Goal: Transaction & Acquisition: Purchase product/service

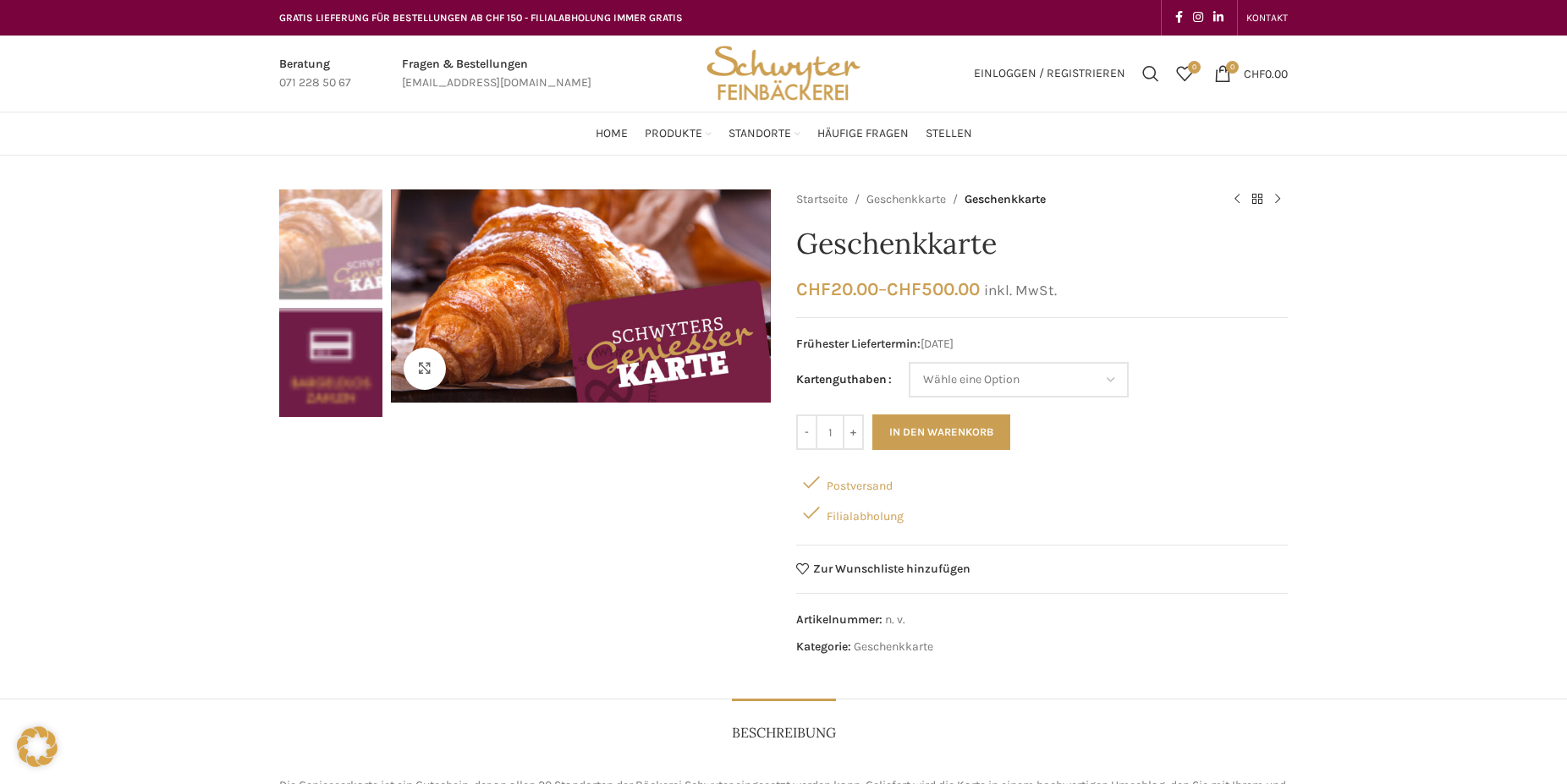
click at [1206, 363] on td "Wähle eine Option CHF 20.- CHF 50.- CHF 100.- CHF 200.- CHF 500.- Leeren" at bounding box center [1098, 380] width 379 height 36
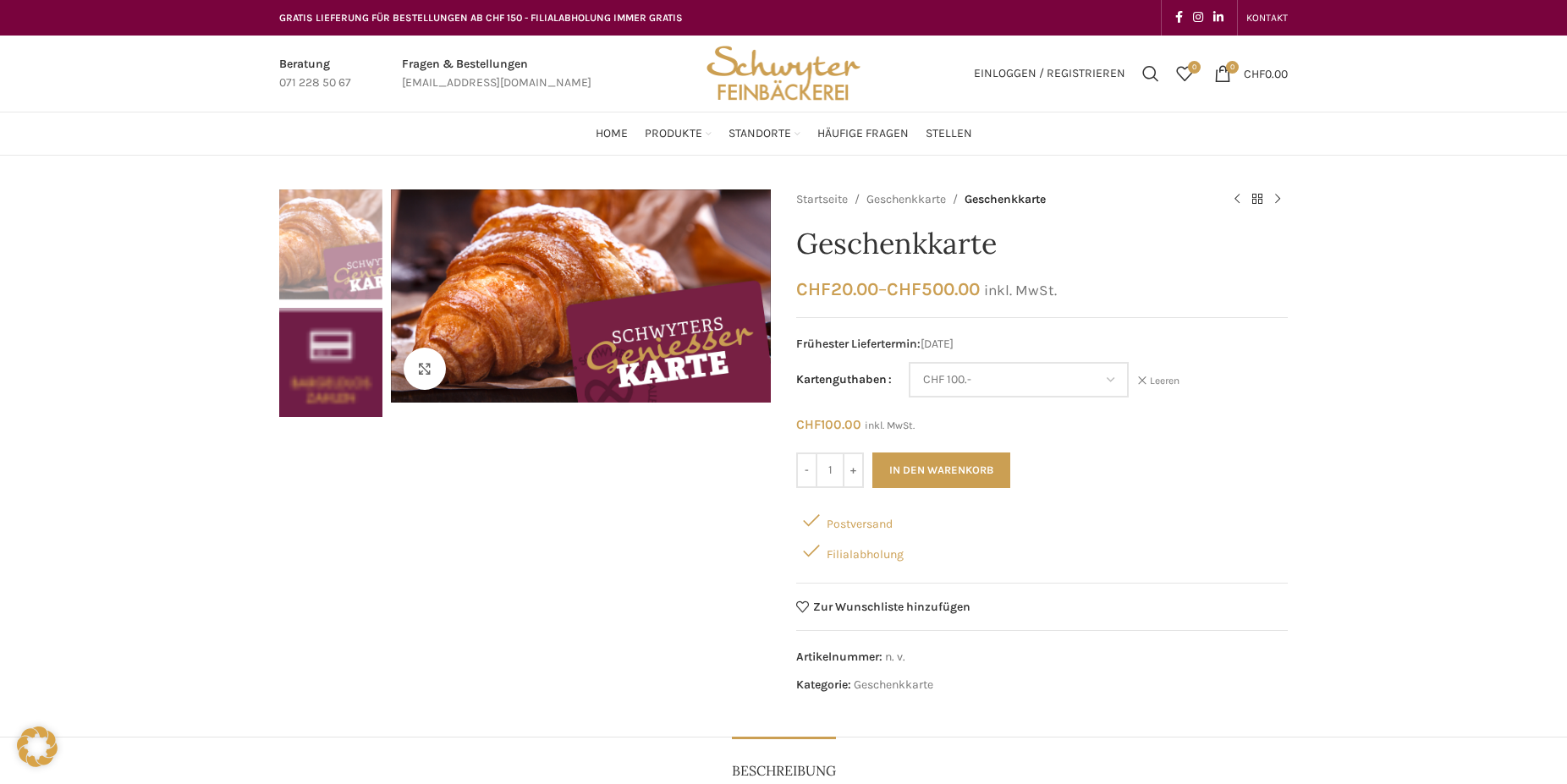
click at [956, 441] on div "CHF 100.00 inkl. MwSt." at bounding box center [1042, 433] width 491 height 38
click at [944, 477] on button "In den Warenkorb" at bounding box center [941, 471] width 138 height 36
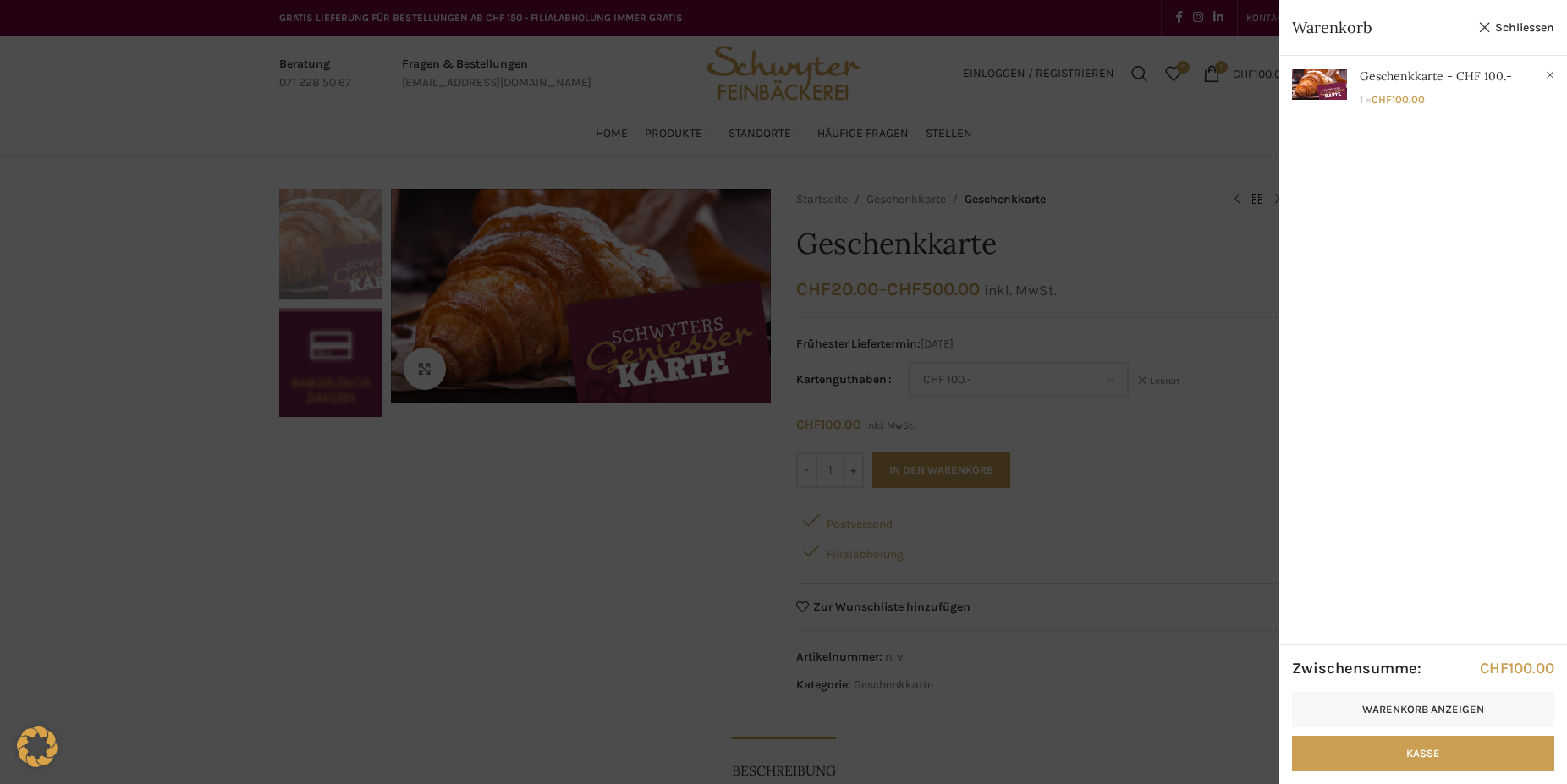
click at [1112, 385] on div at bounding box center [784, 392] width 1567 height 784
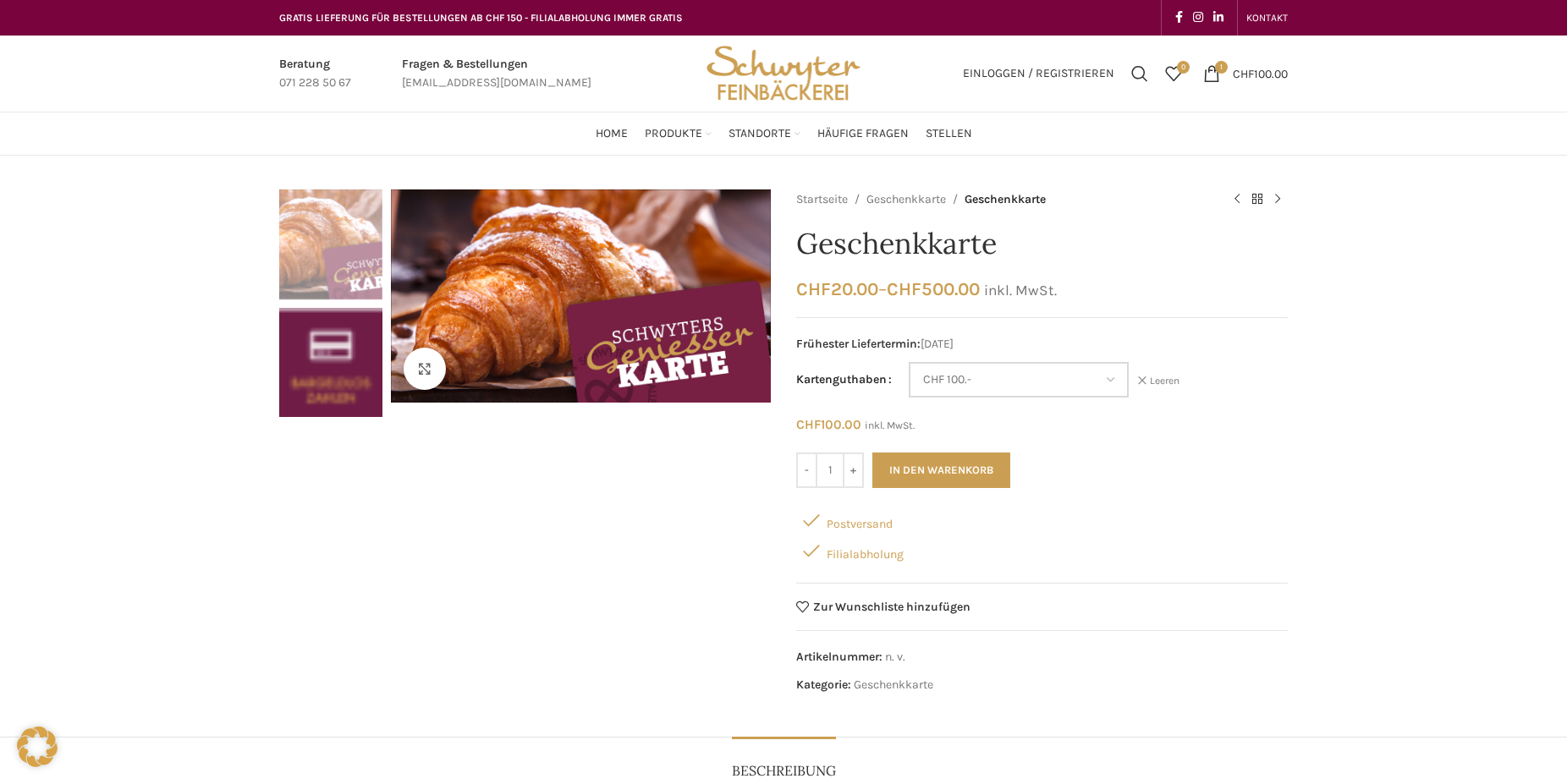
click at [909, 362] on select "Wähle eine Option CHF 20.- CHF 50.- CHF 100.- CHF 200.- CHF 500.-" at bounding box center [1019, 380] width 220 height 36
select select "CHF 50.-"
click at [955, 469] on button "In den Warenkorb" at bounding box center [941, 471] width 138 height 36
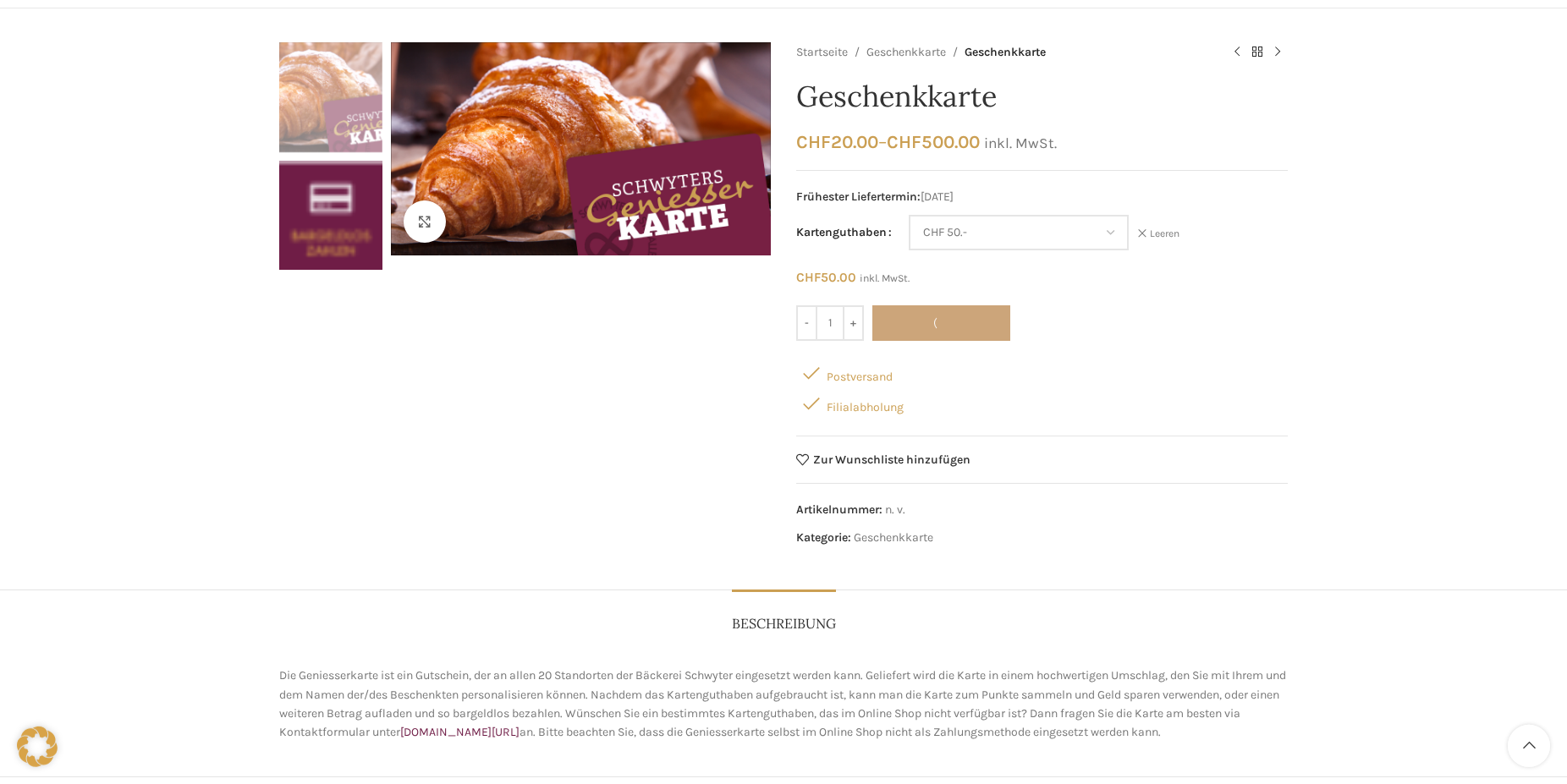
scroll to position [173, 0]
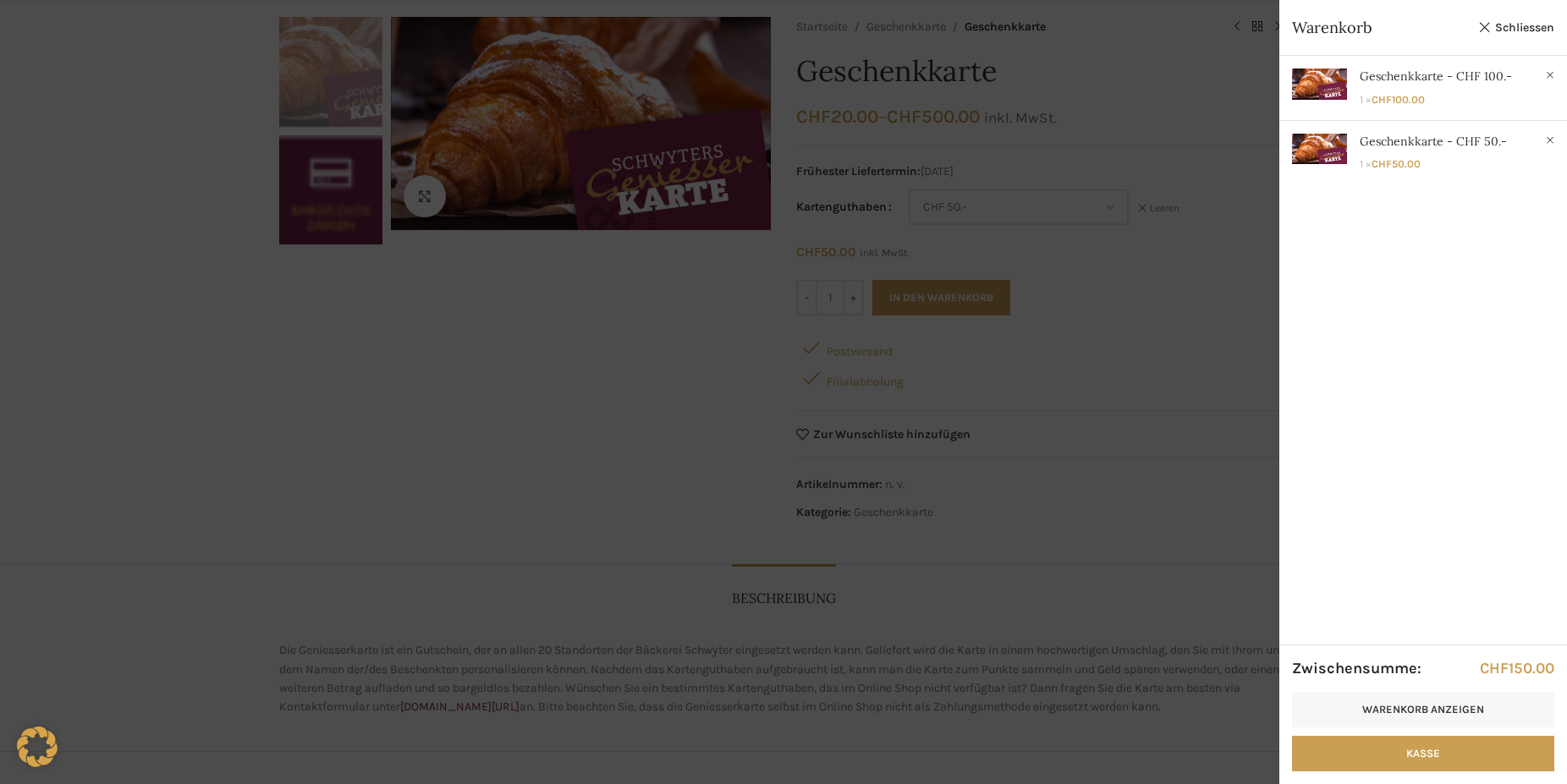
click at [656, 477] on div at bounding box center [784, 392] width 1567 height 784
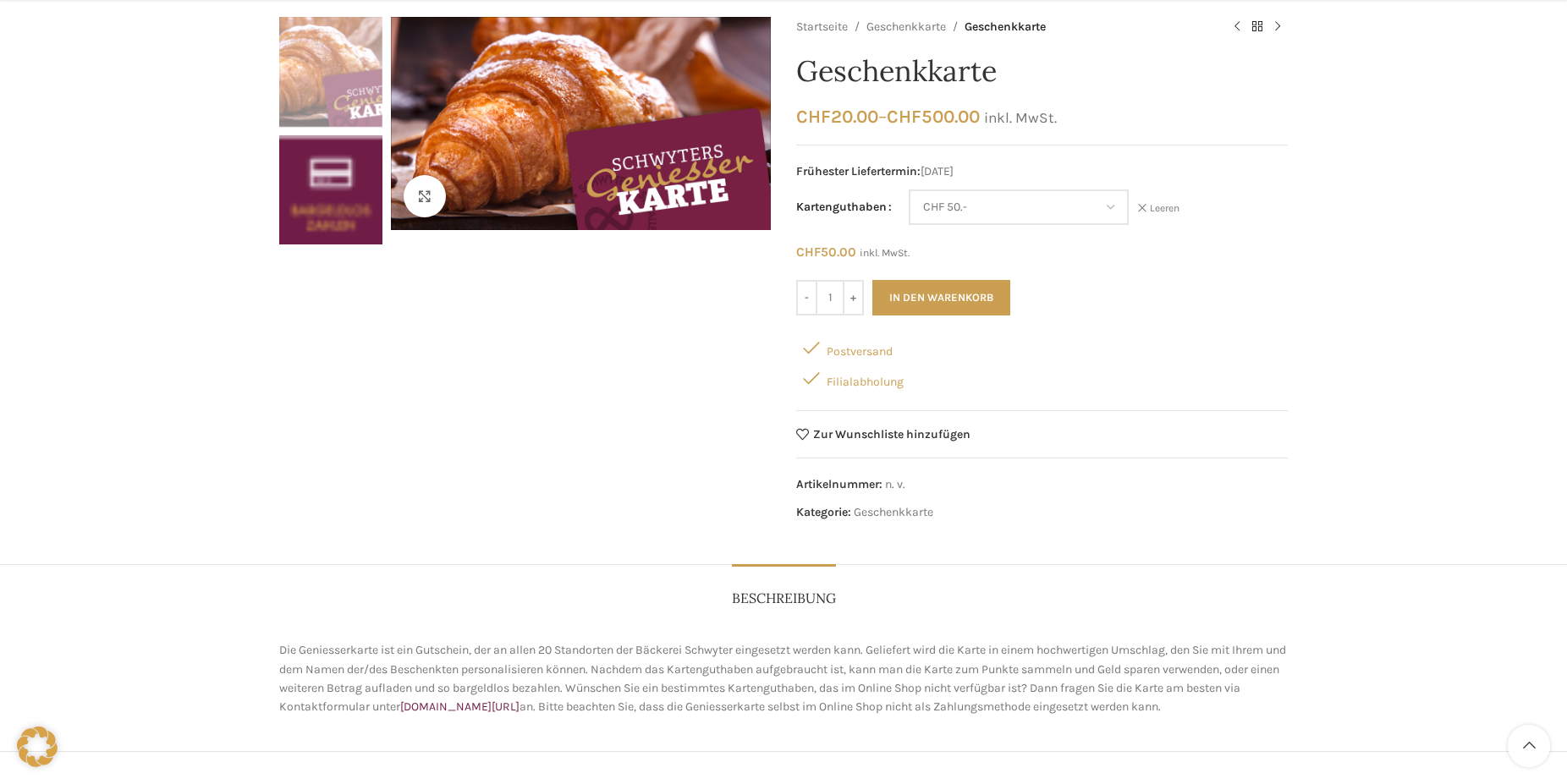
scroll to position [259, 0]
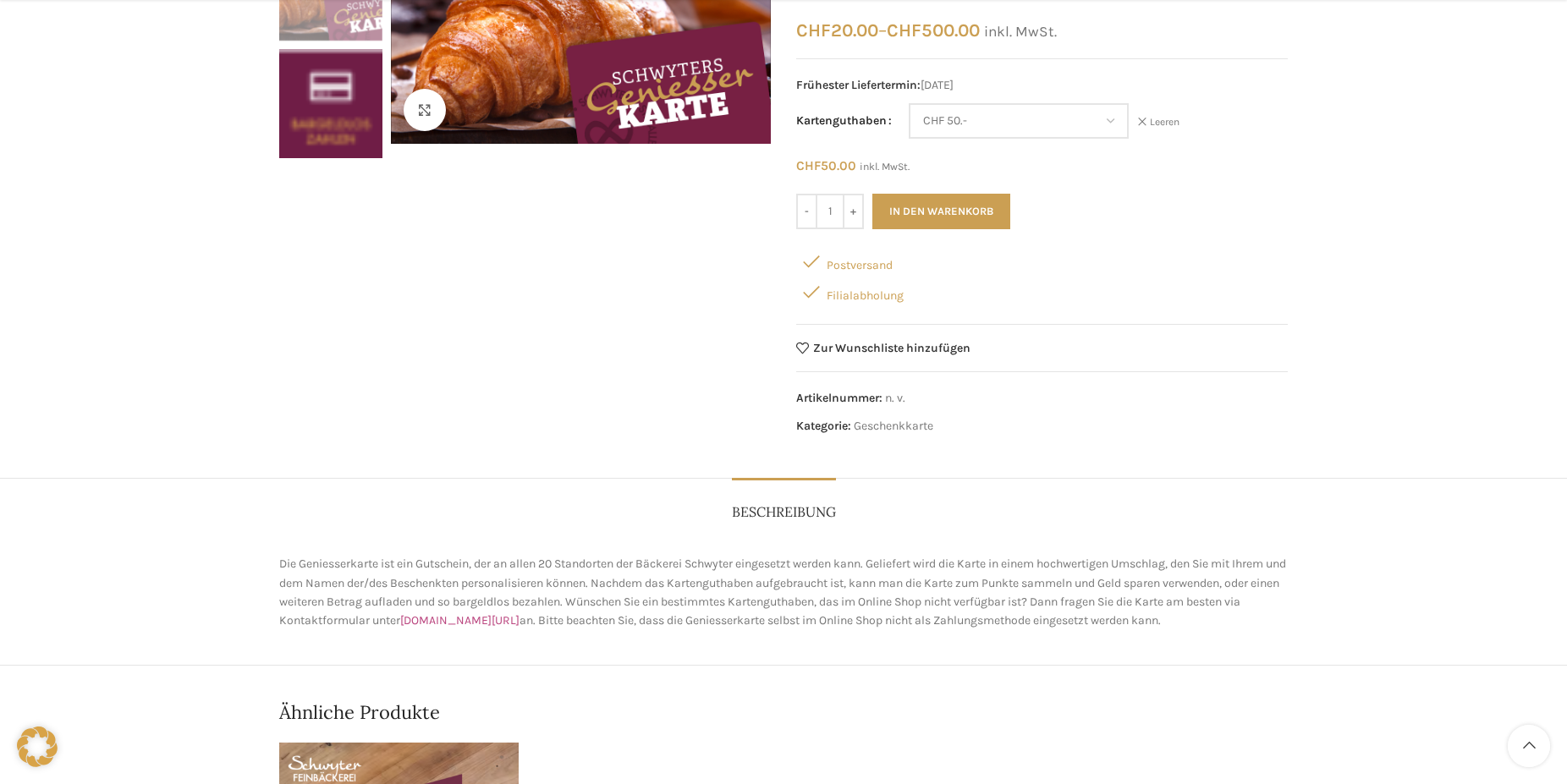
click at [519, 625] on link "schwyter.com/geniesserkarte" at bounding box center [460, 620] width 119 height 14
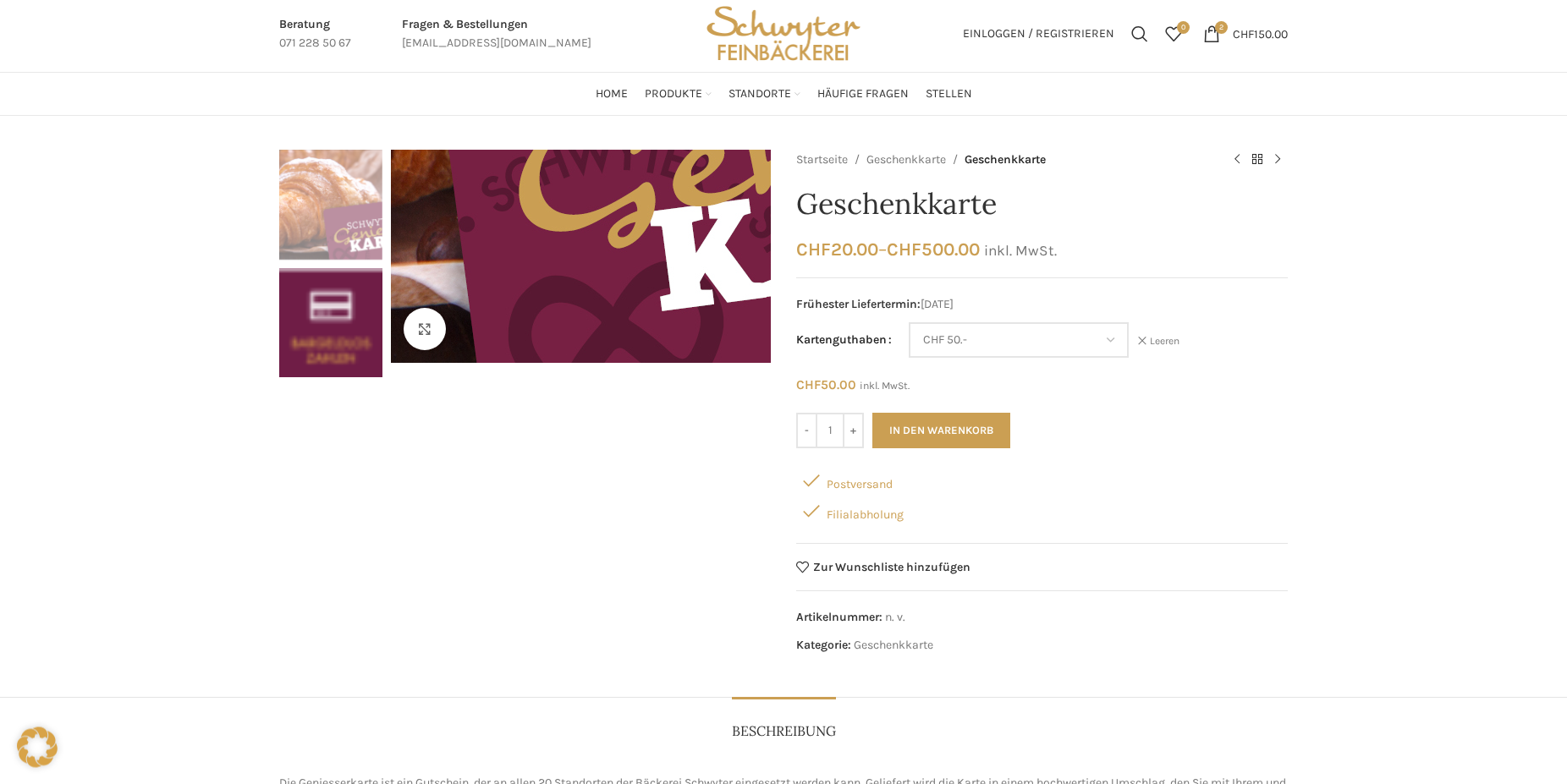
scroll to position [0, 0]
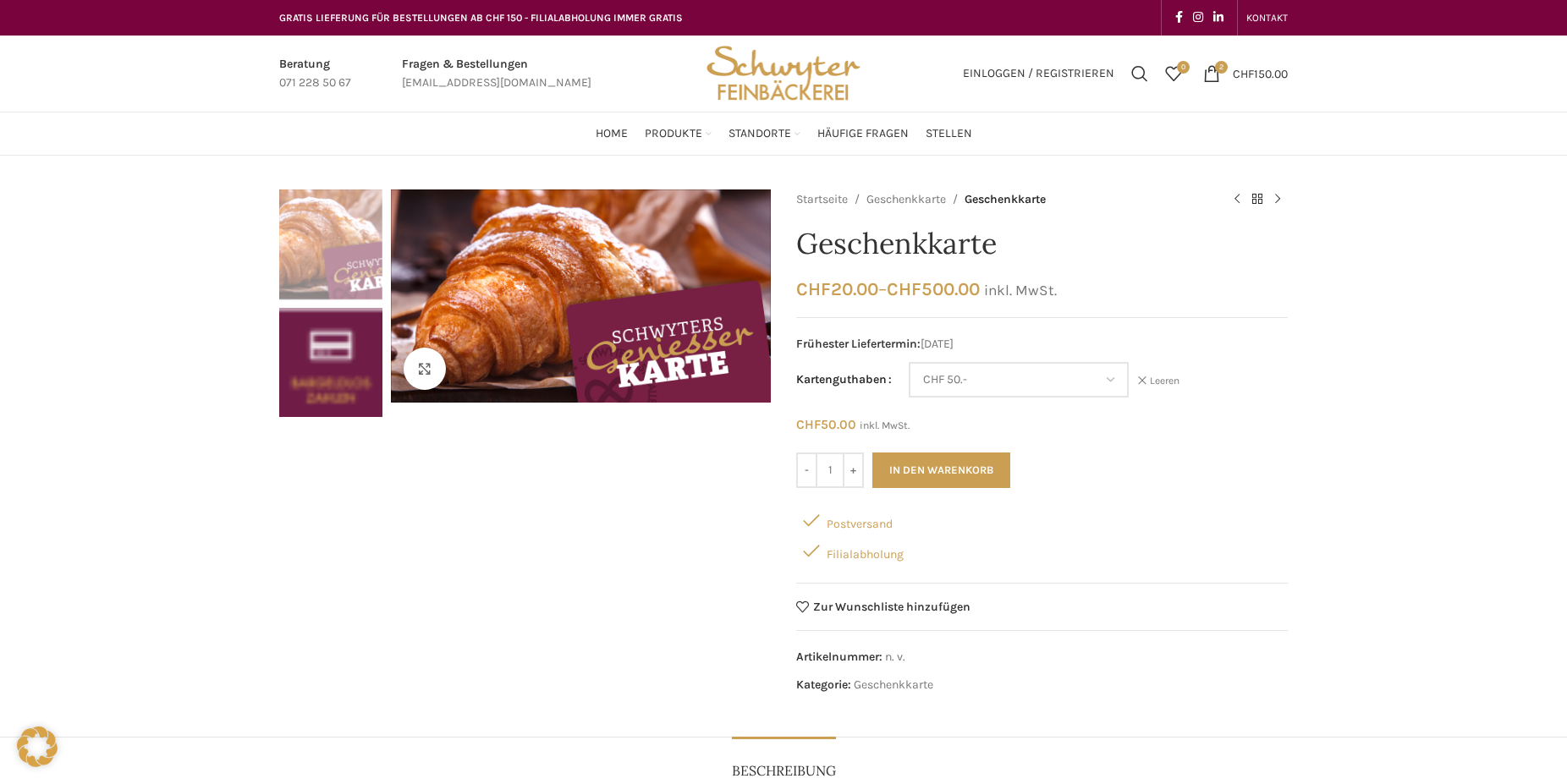
click at [508, 84] on link "Infobox link" at bounding box center [497, 74] width 190 height 38
click at [453, 85] on link "Infobox link" at bounding box center [497, 74] width 190 height 38
drag, startPoint x: 399, startPoint y: 82, endPoint x: 548, endPoint y: 89, distance: 149.2
click at [548, 89] on div "Fragen & Bestellungen bestellungen@schwyter.com" at bounding box center [497, 74] width 206 height 38
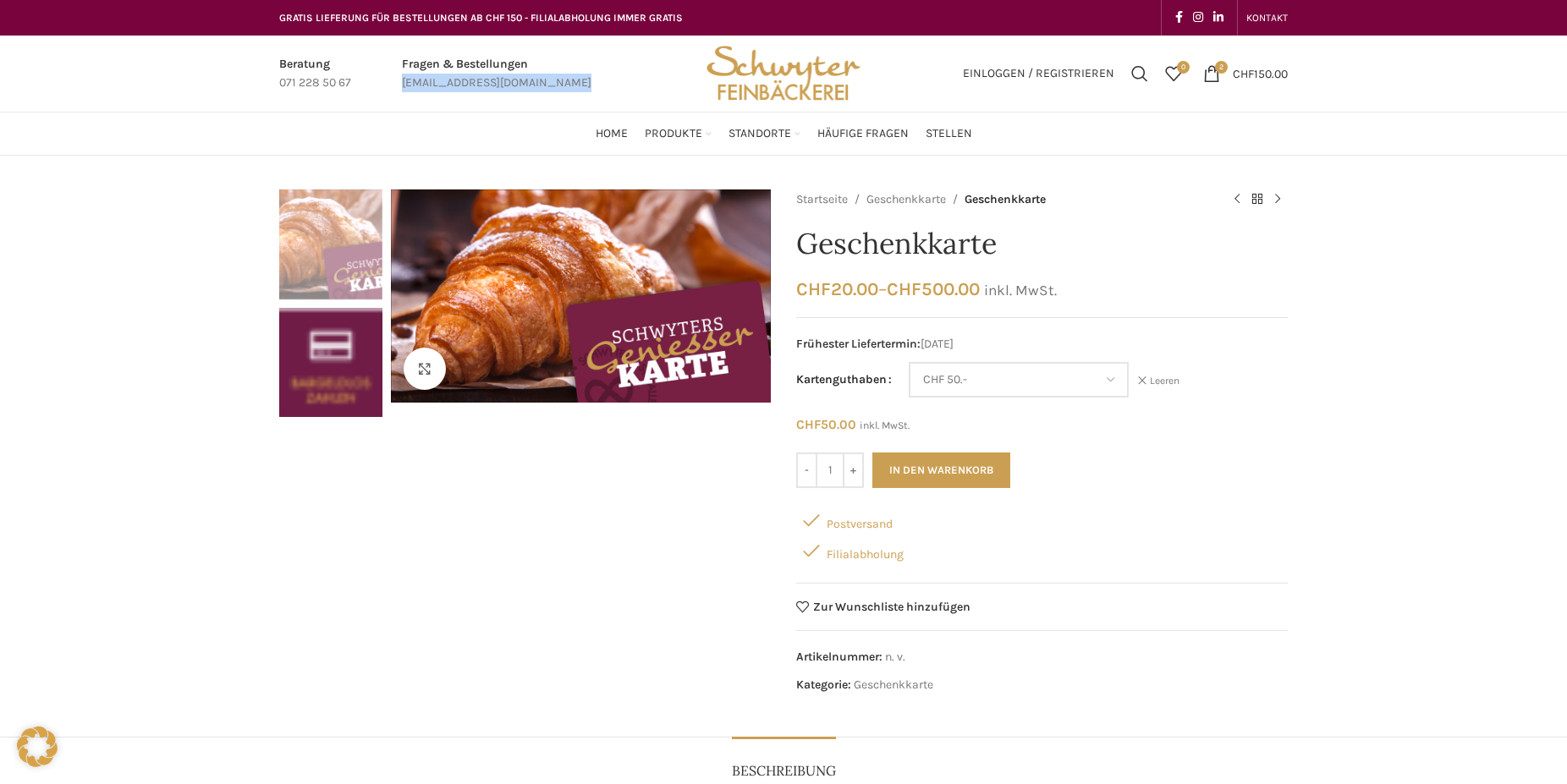
copy div "[EMAIL_ADDRESS][DOMAIN_NAME]"
click at [1216, 73] on span "2 items" at bounding box center [1212, 74] width 17 height 17
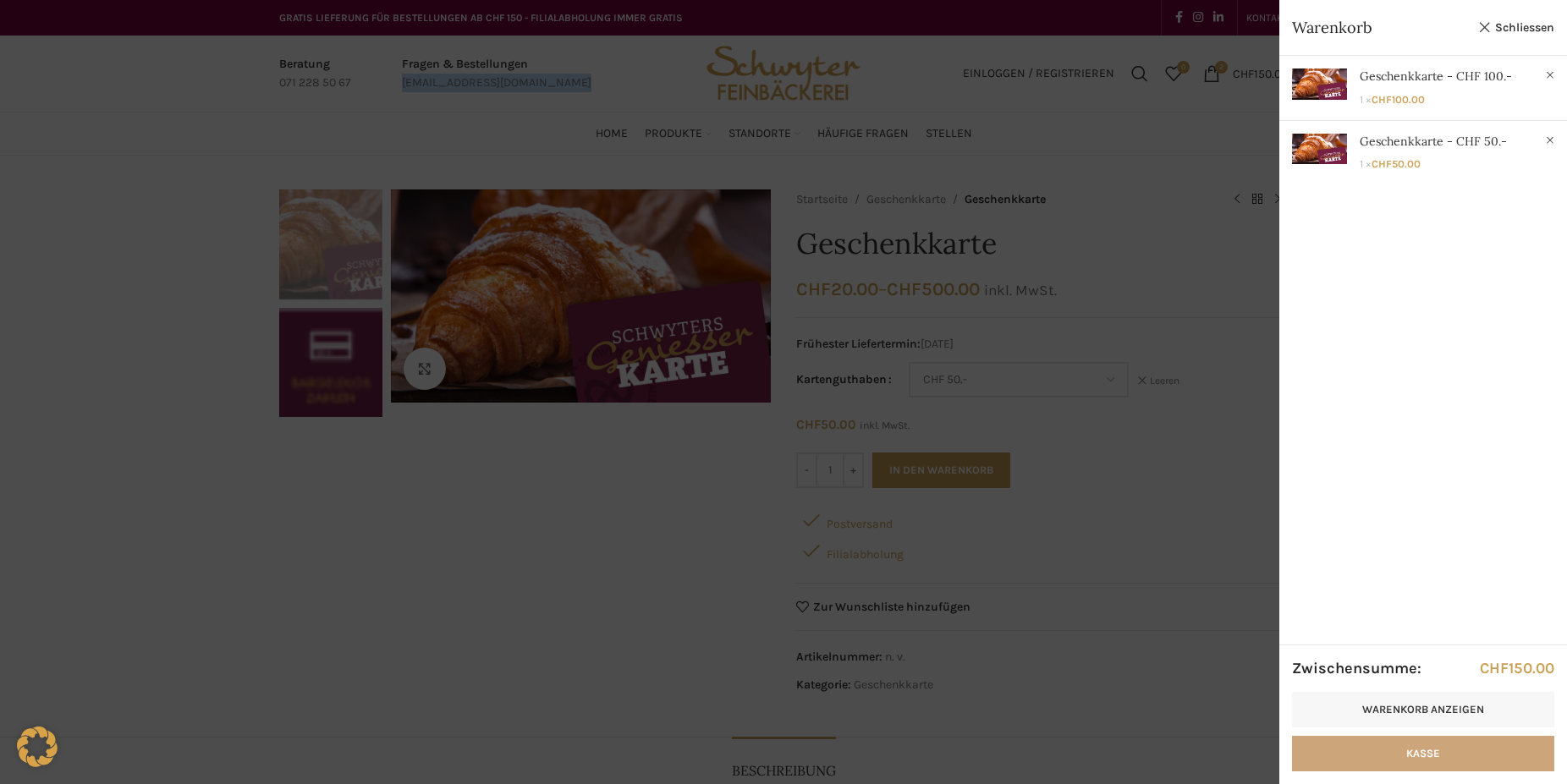
click at [1444, 757] on link "Kasse" at bounding box center [1423, 754] width 262 height 36
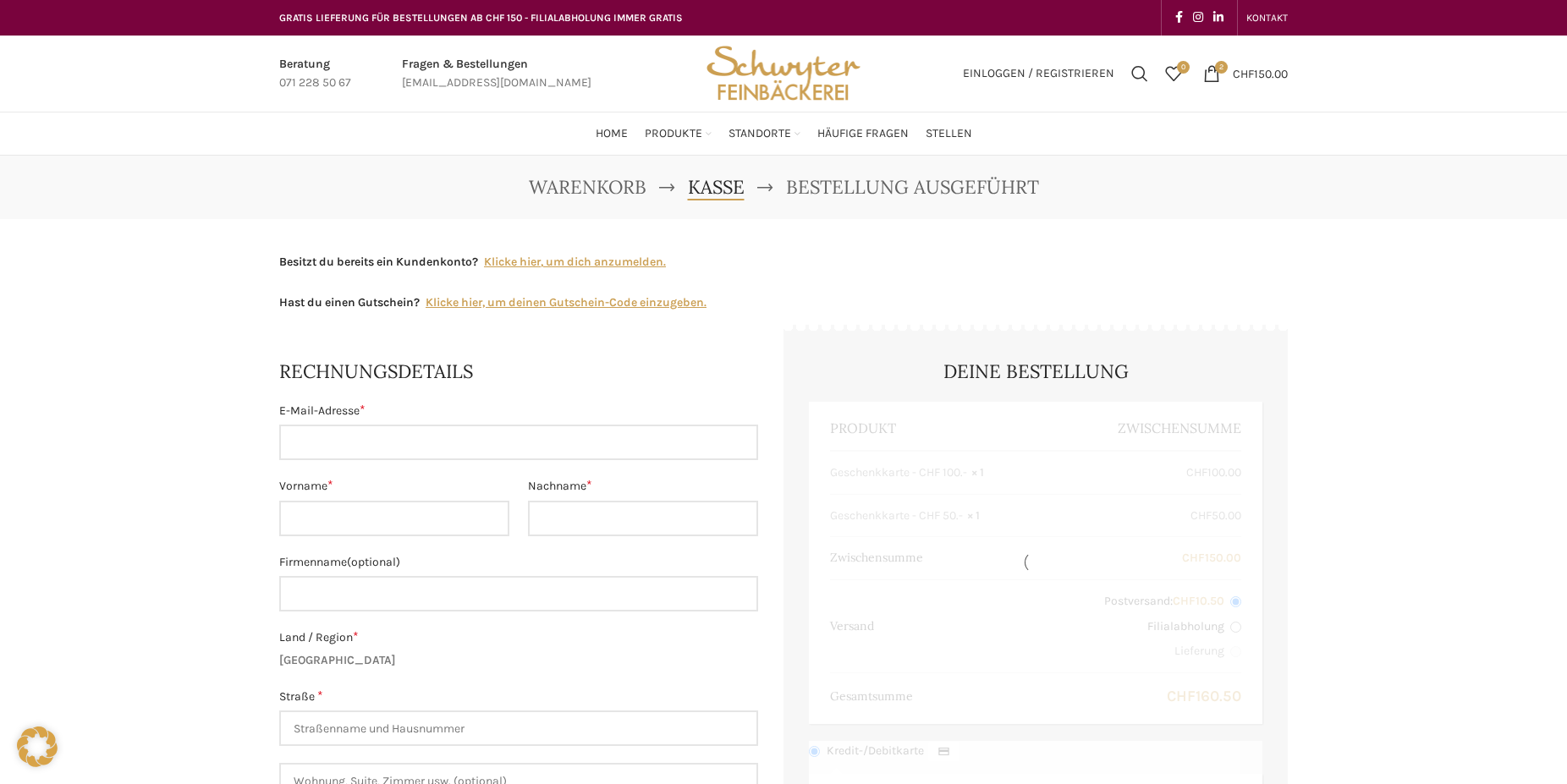
select select "SG"
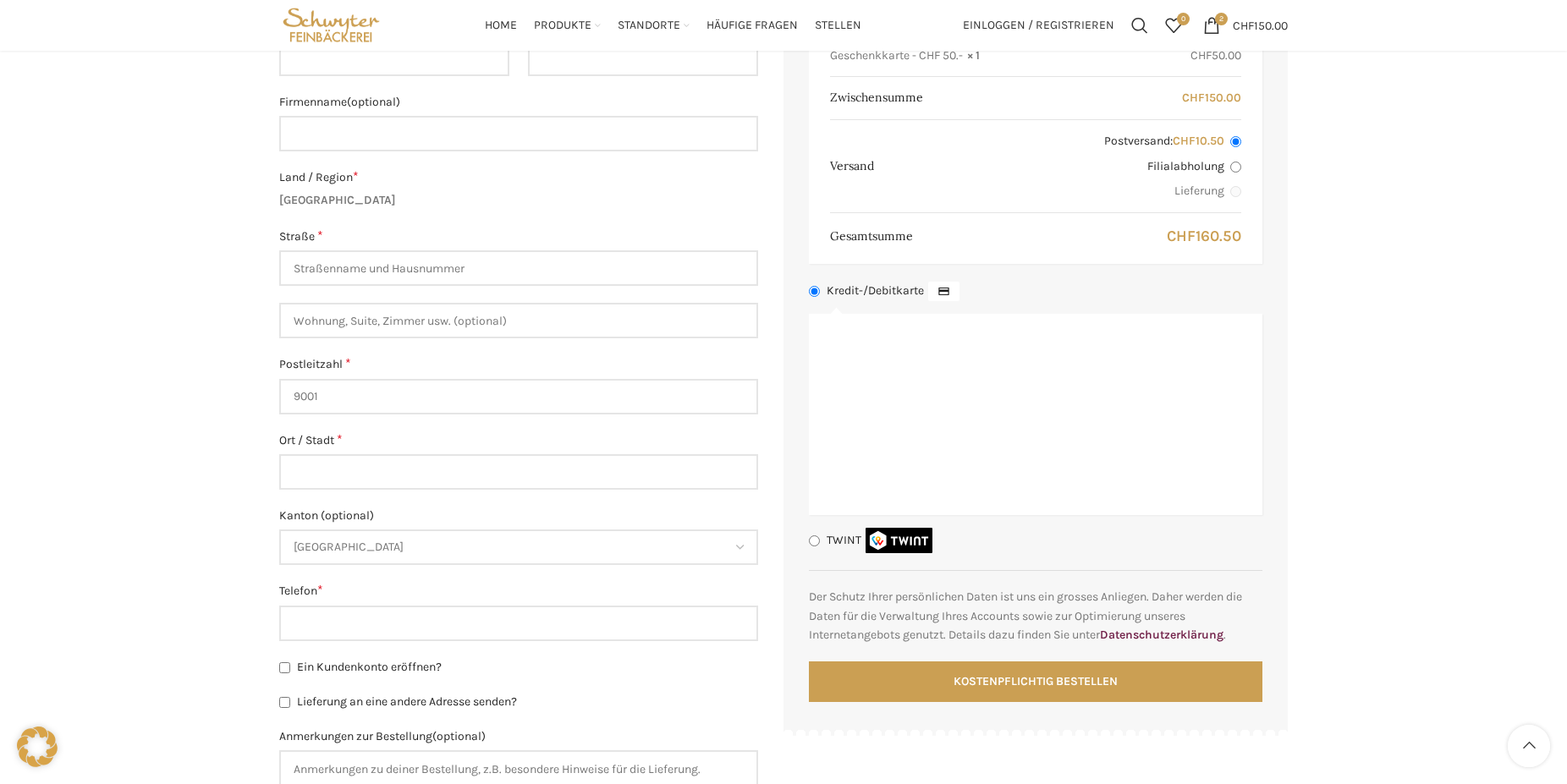
scroll to position [432, 0]
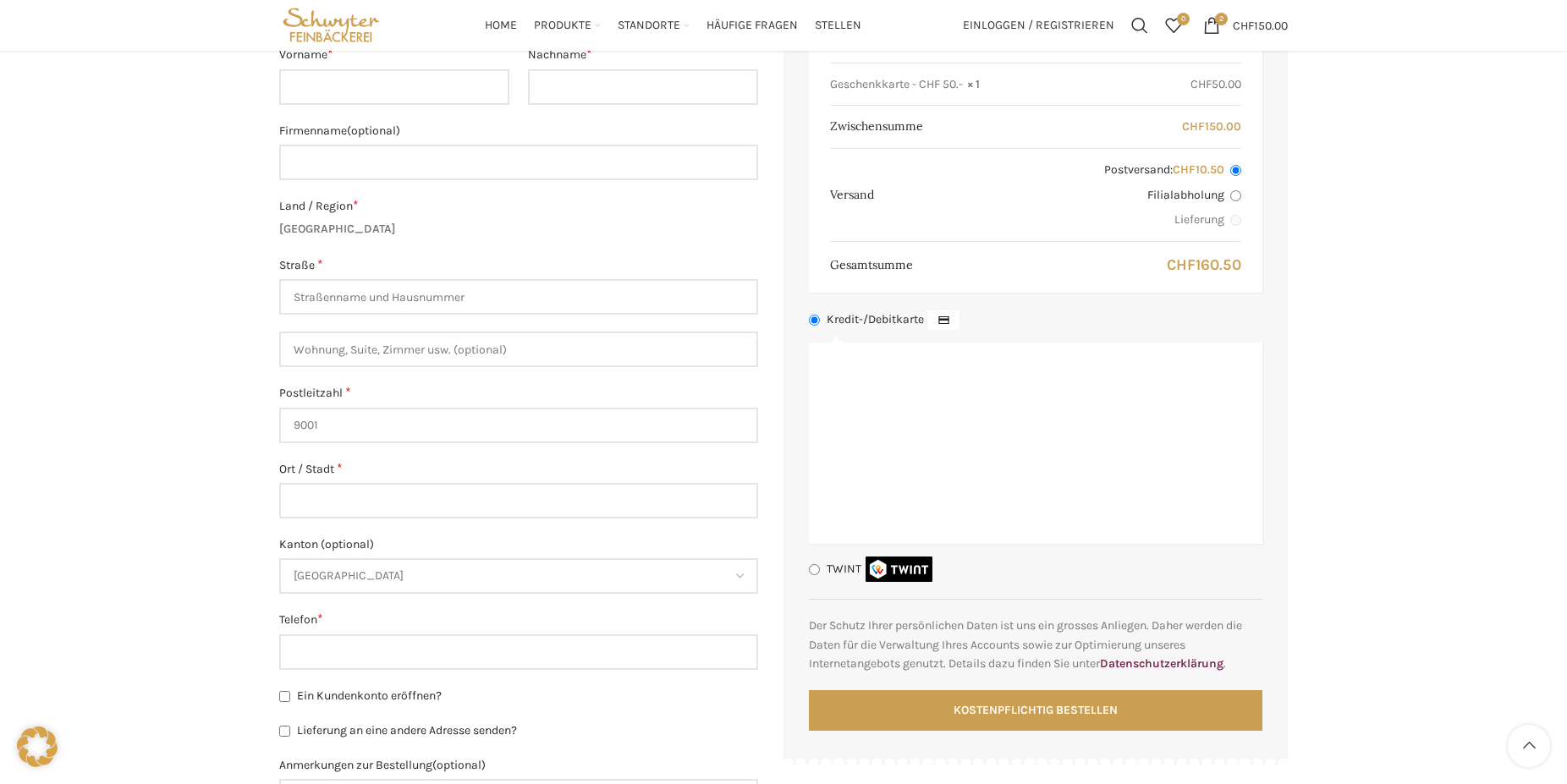
click at [1231, 198] on input "Filialabholung" at bounding box center [1236, 196] width 11 height 11
radio input "true"
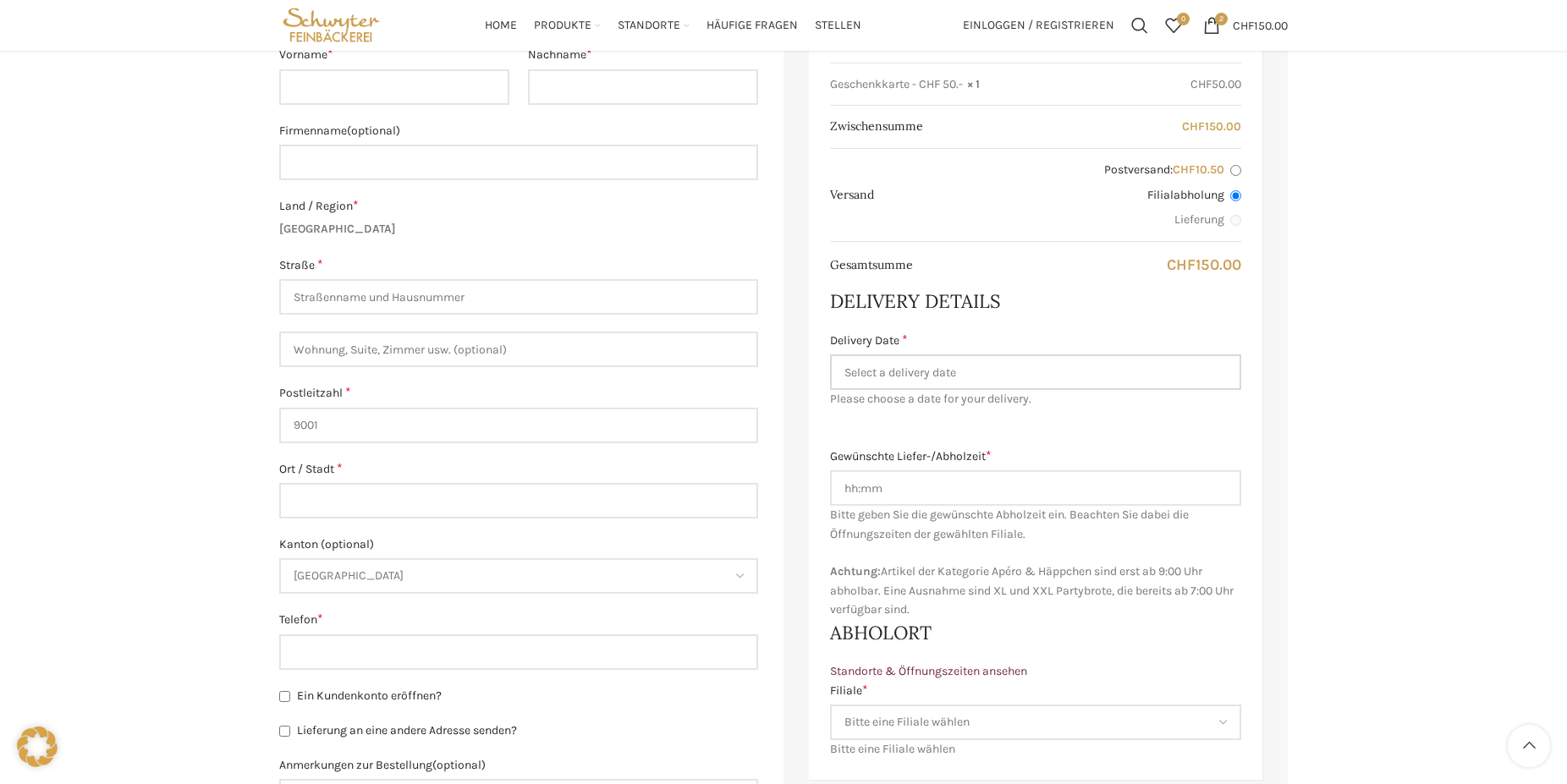
click at [972, 363] on input "Delivery Date *" at bounding box center [1036, 372] width 411 height 36
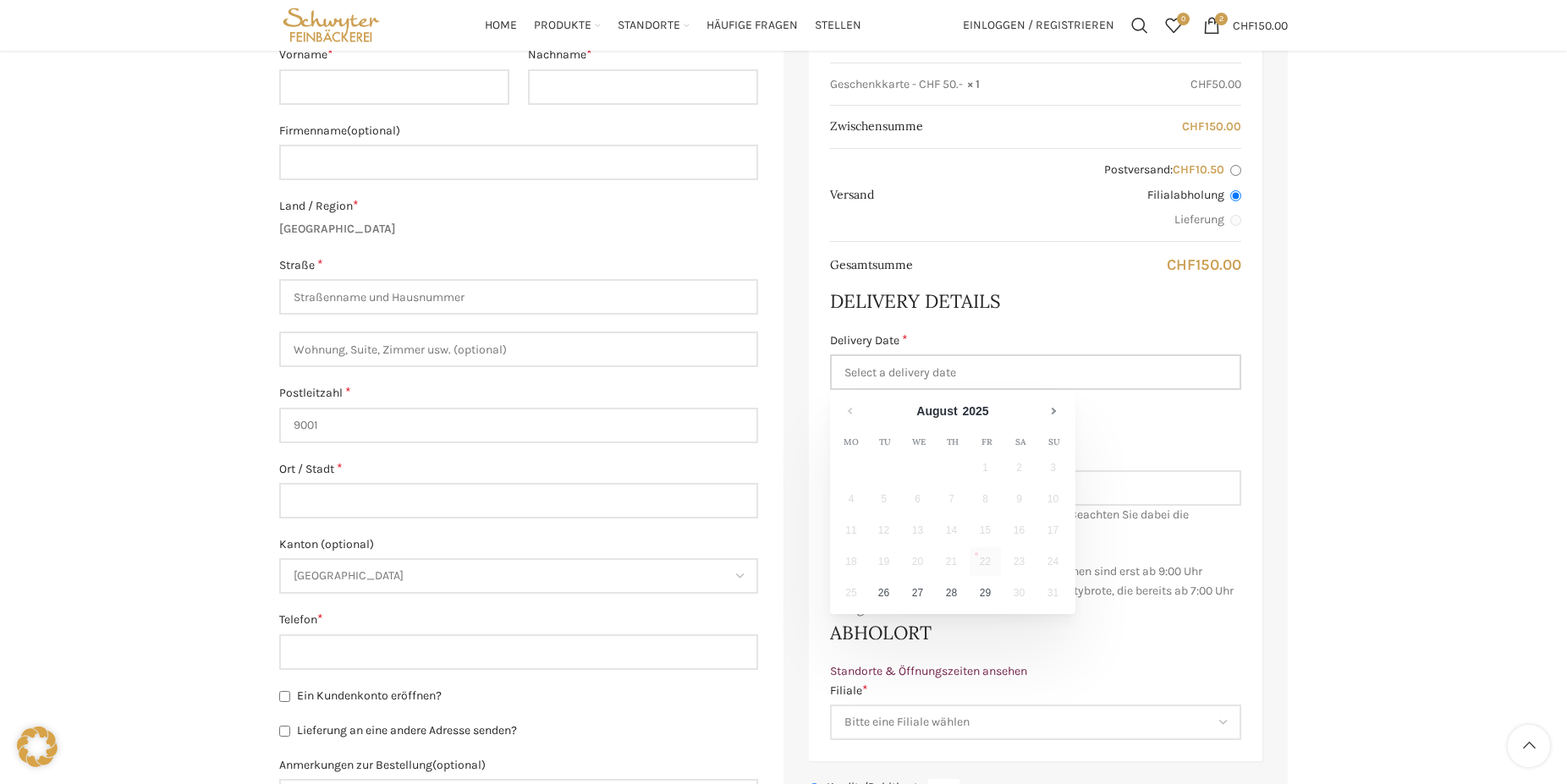
click at [959, 372] on input "Delivery Date *" at bounding box center [1036, 372] width 411 height 36
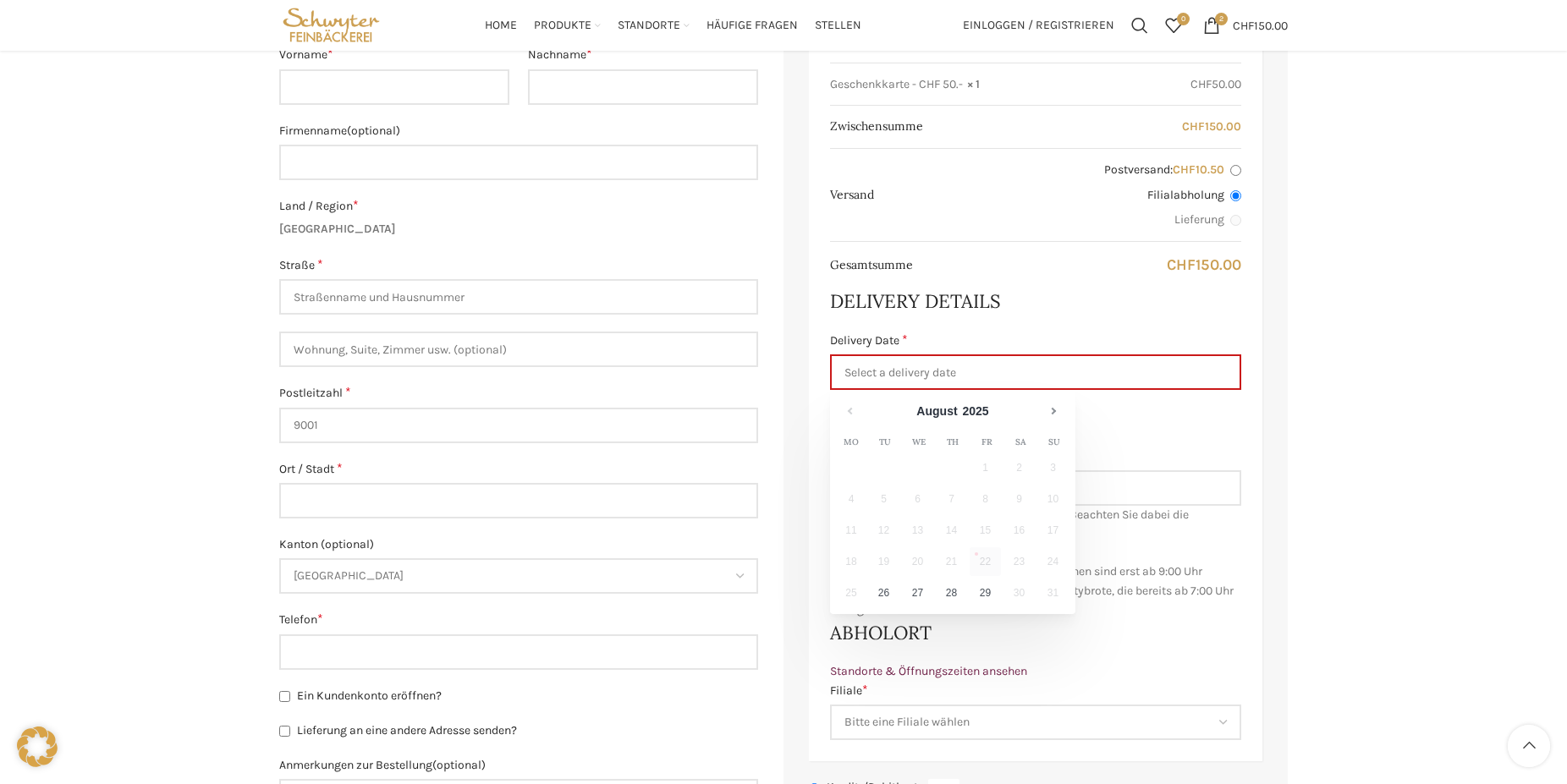
click at [1360, 348] on div "Warenkorb [GEOGRAPHIC_DATA] Bestellung ausgeführt Besitzt du bereits ein Kunden…" at bounding box center [784, 507] width 1567 height 1566
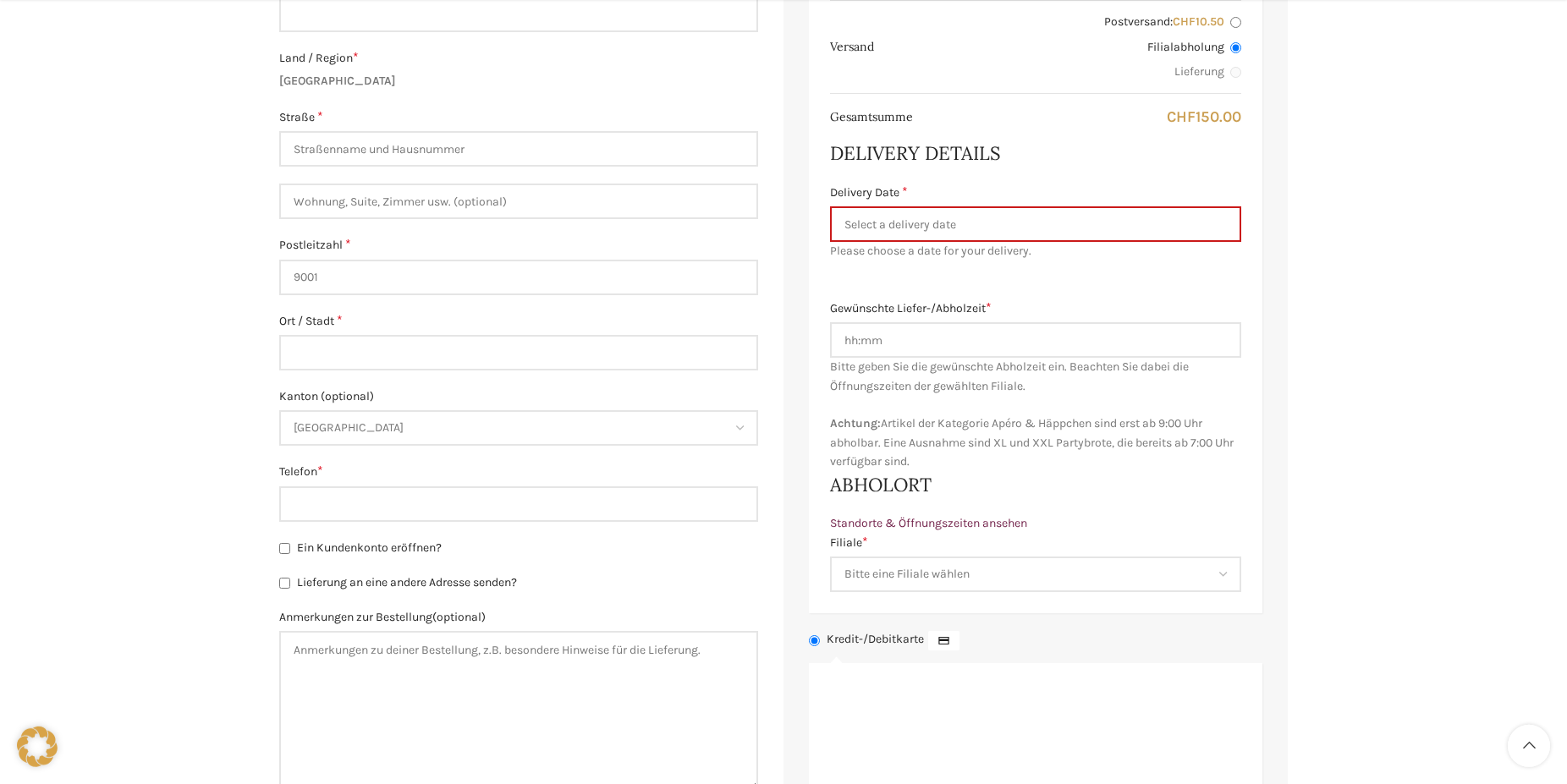
scroll to position [604, 0]
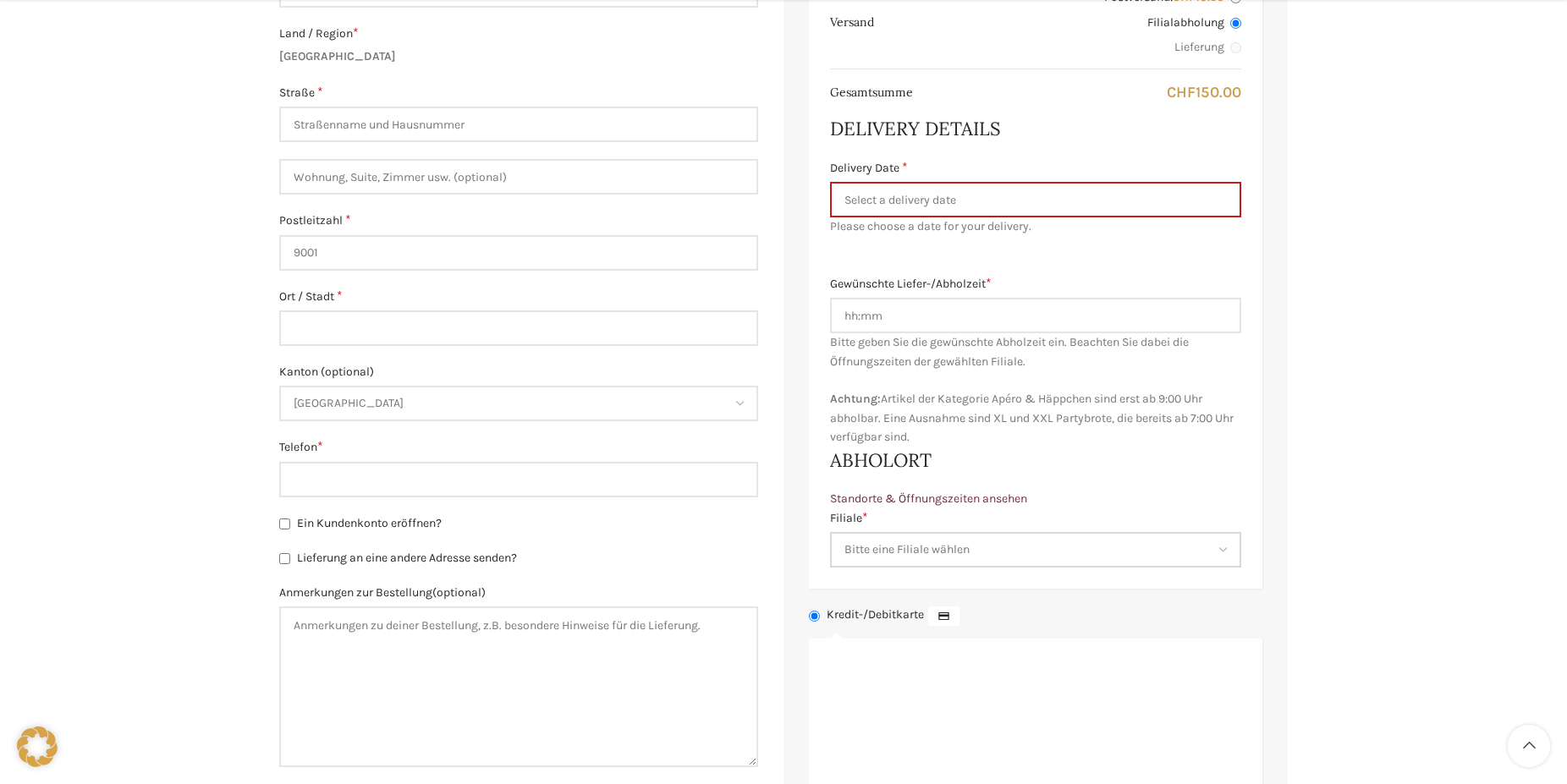
click at [830, 532] on select "Bitte eine Filiale wählen Backstube Schuppis [GEOGRAPHIC_DATA] [GEOGRAPHIC_DATA…" at bounding box center [1036, 550] width 411 height 36
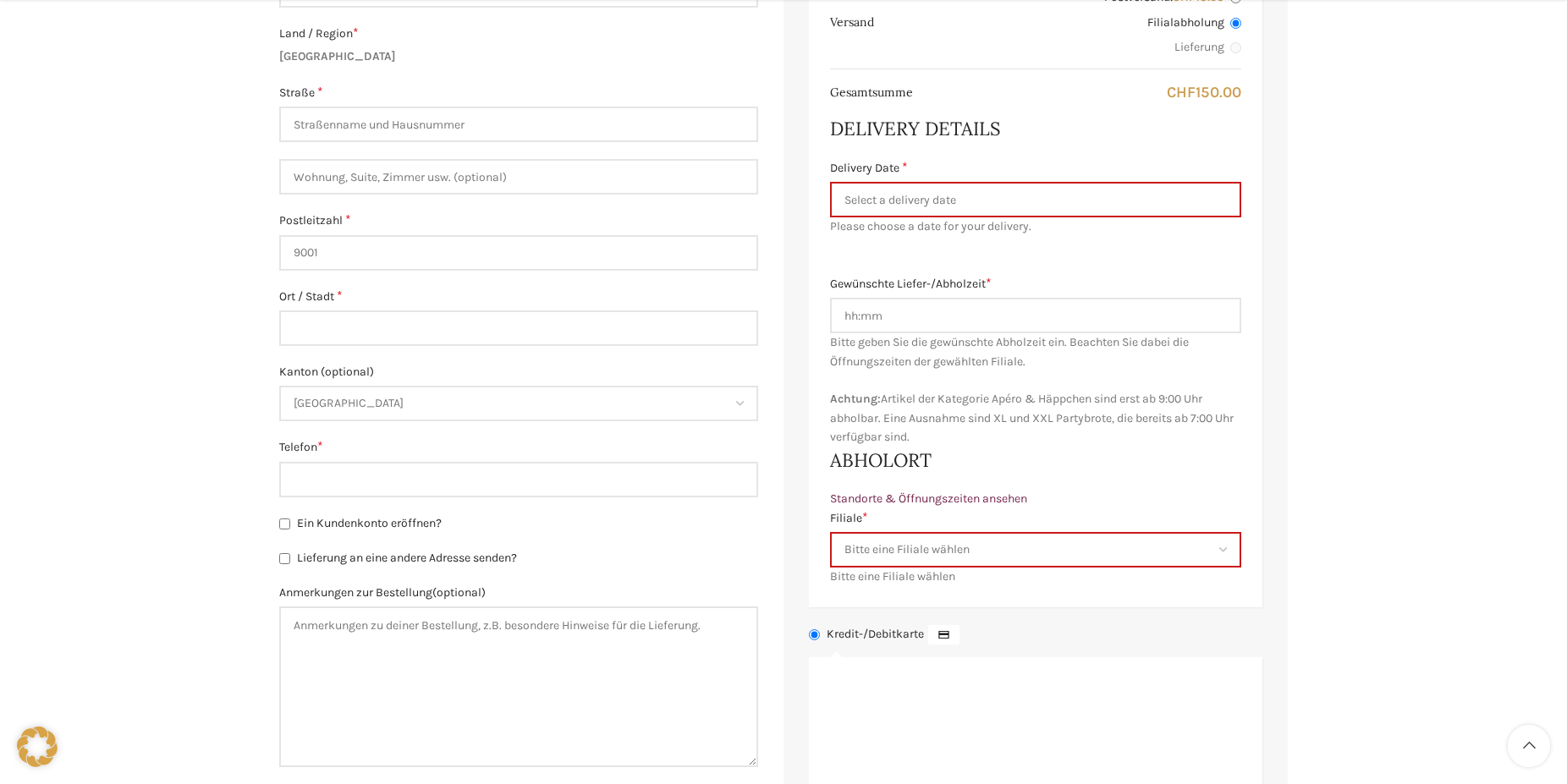
click at [1385, 491] on div "Warenkorb [GEOGRAPHIC_DATA] Bestellung ausgeführt Besitzt du bereits ein Kunden…" at bounding box center [784, 344] width 1567 height 1585
